Goal: Check status: Verify the current state of an ongoing process or item

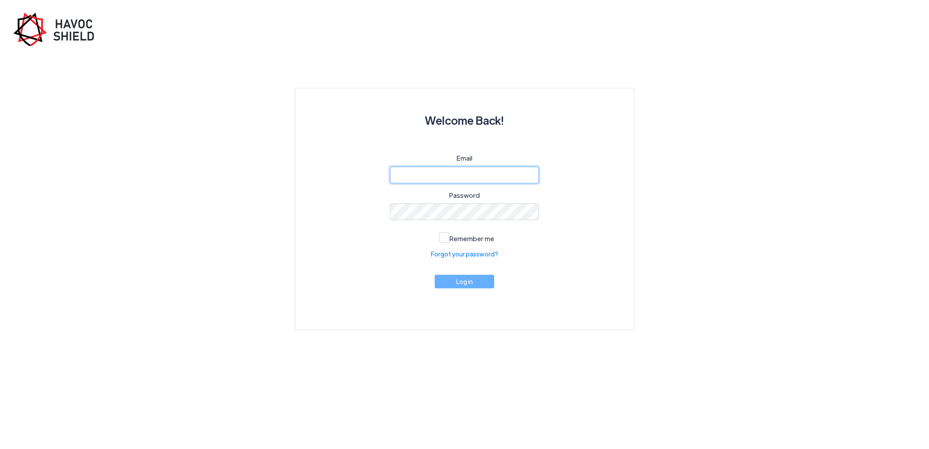
type input "[PERSON_NAME][EMAIL_ADDRESS][DOMAIN_NAME]"
click at [472, 281] on button "Log in" at bounding box center [465, 282] width 60 height 14
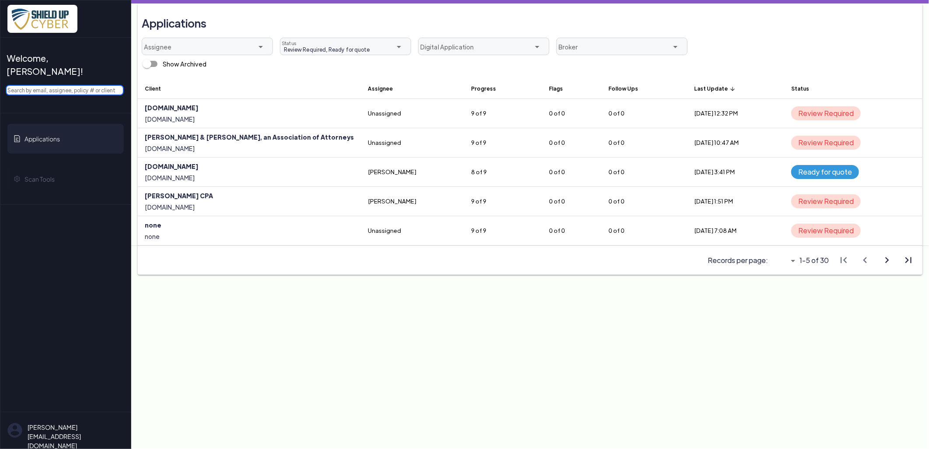
click at [91, 85] on input "text" at bounding box center [65, 90] width 118 height 11
paste input "[PERSON_NAME] Title Services LLC"
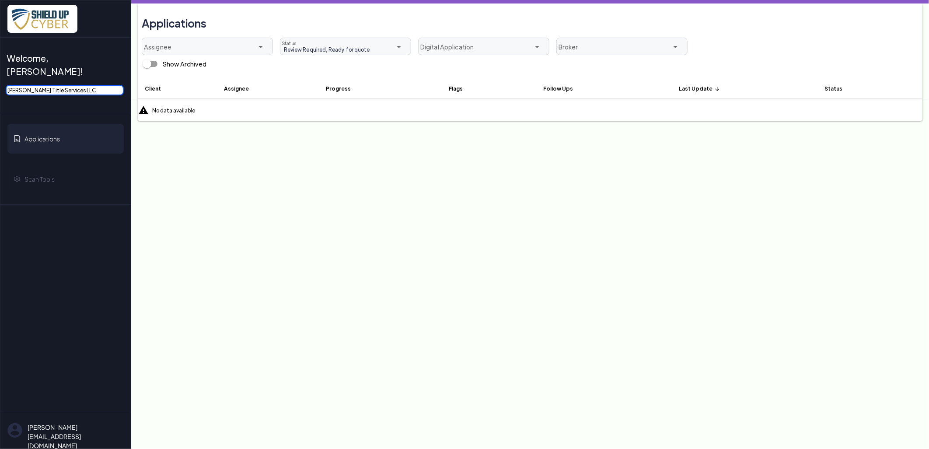
drag, startPoint x: 60, startPoint y: 77, endPoint x: 125, endPoint y: 76, distance: 65.7
click at [125, 76] on div "Welcome, [PERSON_NAME]! [PERSON_NAME] Title Services LLC Applications Scan Tool…" at bounding box center [65, 121] width 130 height 167
type input "[PERSON_NAME] Title Services"
click at [321, 46] on span "Review Required, Ready for quote" at bounding box center [325, 50] width 89 height 8
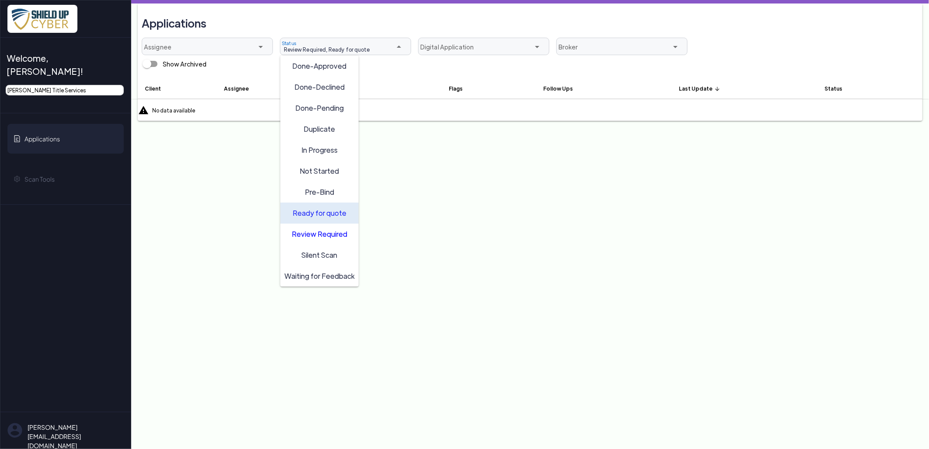
click at [314, 214] on span "Ready for quote" at bounding box center [320, 212] width 54 height 9
type input "Review Required"
click at [313, 230] on span "Review Required" at bounding box center [320, 233] width 56 height 9
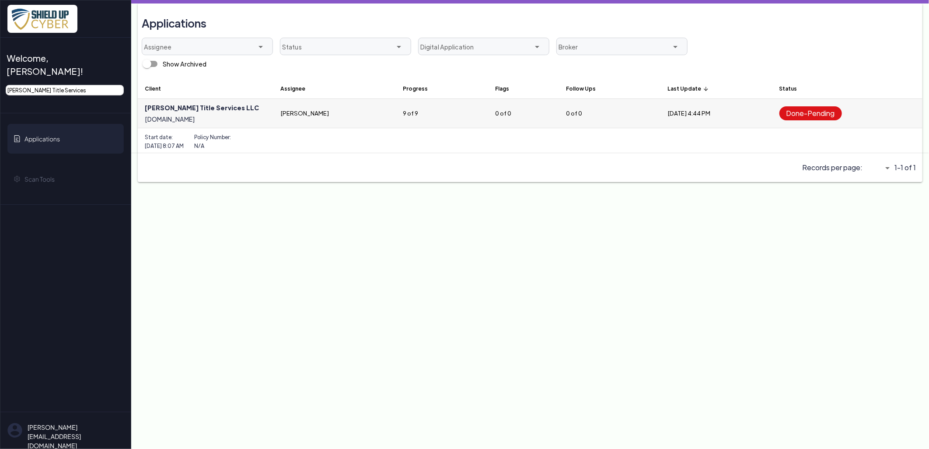
click at [191, 108] on link at bounding box center [206, 113] width 136 height 29
select select "16"
select select "no-coinsurance"
select select "2802"
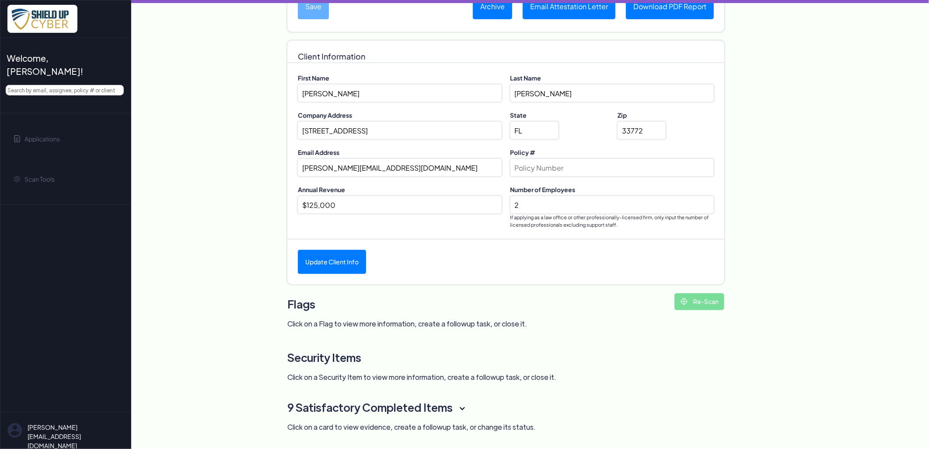
scroll to position [270, 0]
click at [401, 411] on h3 "9 Satisfactory Completed Items" at bounding box center [484, 407] width 393 height 22
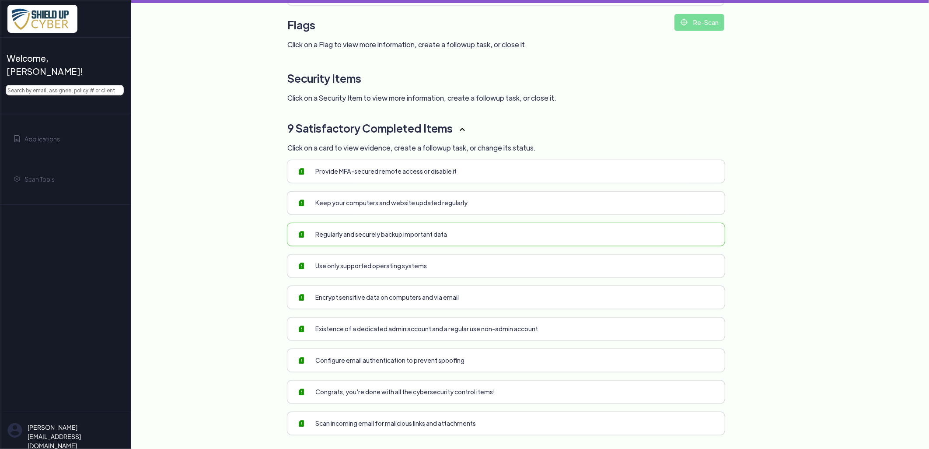
scroll to position [552, 0]
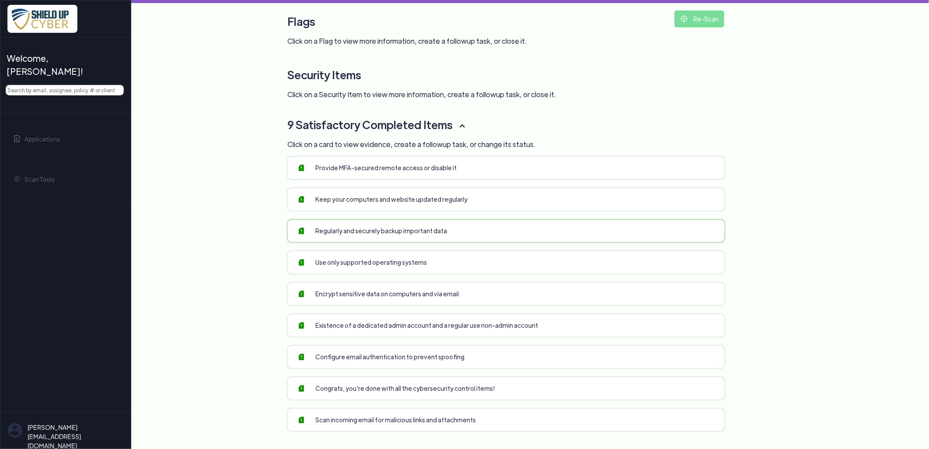
click at [367, 232] on link at bounding box center [507, 231] width 438 height 23
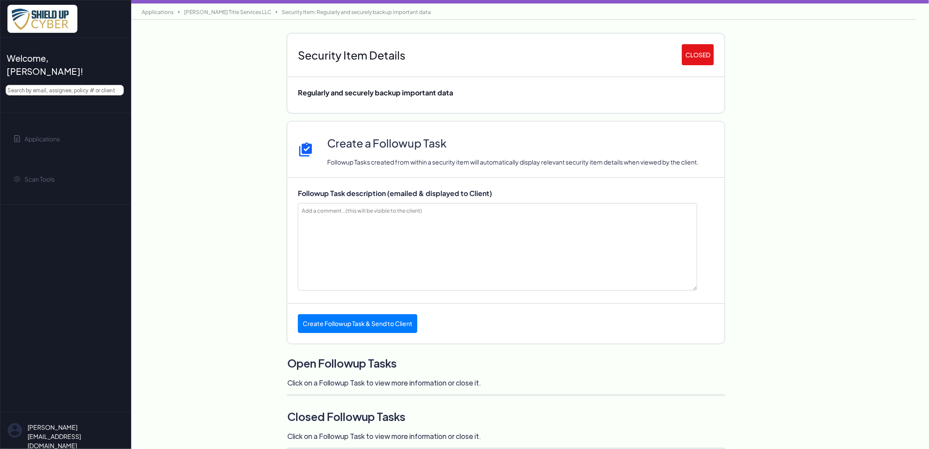
click at [210, 11] on link "[PERSON_NAME] Title Services LLC" at bounding box center [228, 12] width 96 height 7
select select "16"
select select "no-coinsurance"
select select "2802"
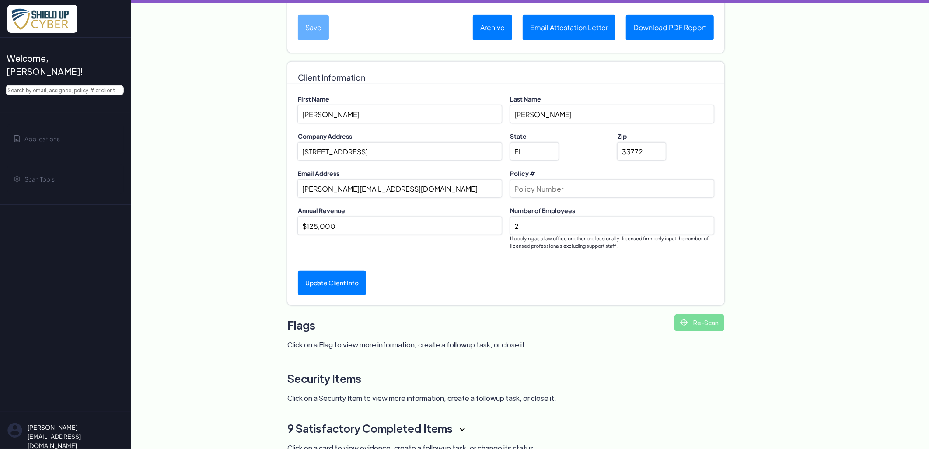
scroll to position [270, 0]
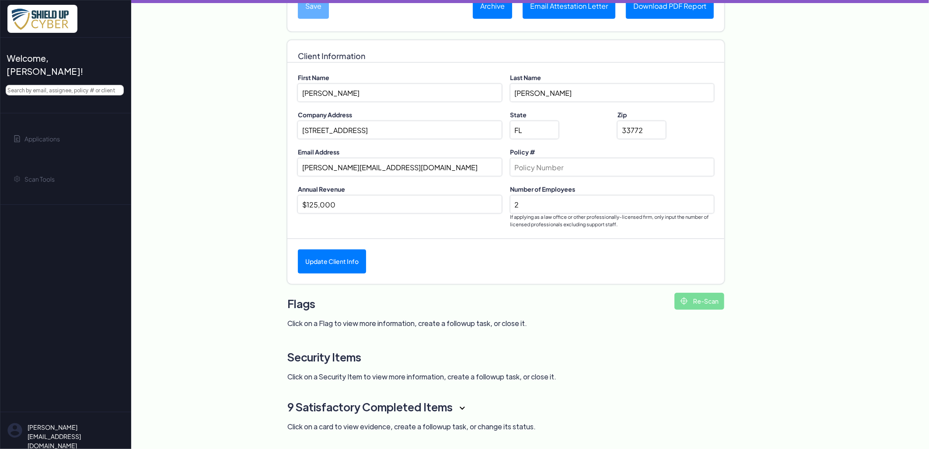
click at [410, 417] on h3 "9 Satisfactory Completed Items" at bounding box center [484, 407] width 393 height 22
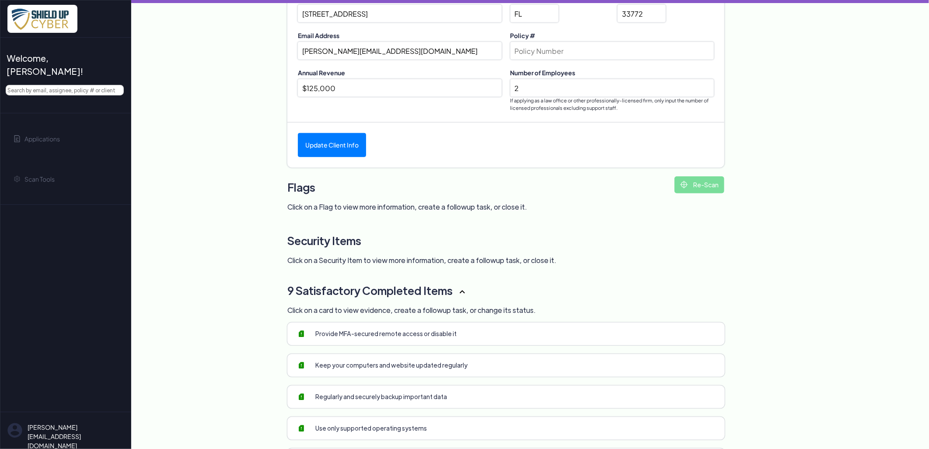
scroll to position [552, 0]
